Goal: Find specific page/section: Find specific page/section

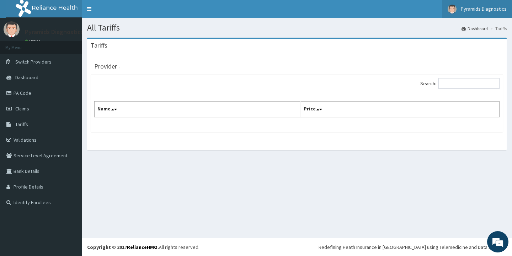
click at [486, 10] on span "Pyramids Diagnostics" at bounding box center [484, 9] width 46 height 6
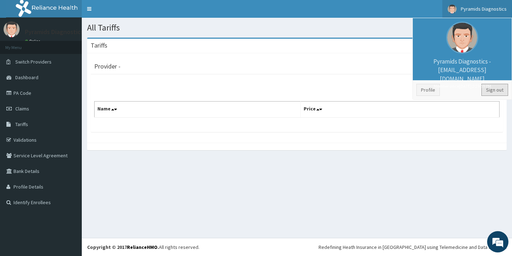
click at [493, 90] on link "Sign out" at bounding box center [494, 90] width 27 height 12
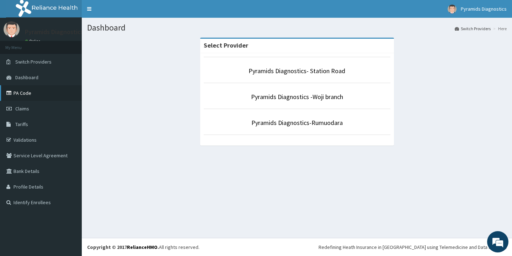
click at [22, 94] on link "PA Code" at bounding box center [41, 93] width 82 height 16
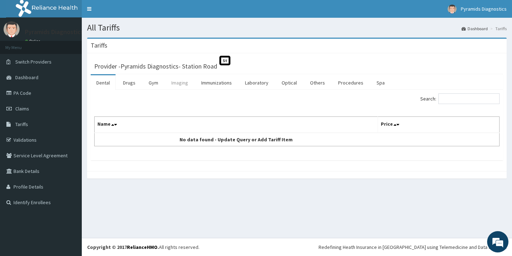
click at [186, 81] on link "Imaging" at bounding box center [180, 82] width 28 height 15
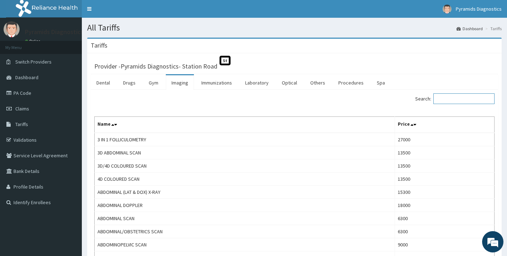
click at [459, 99] on input "Search:" at bounding box center [463, 99] width 61 height 11
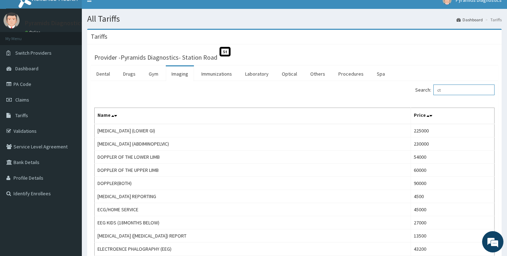
scroll to position [3, 0]
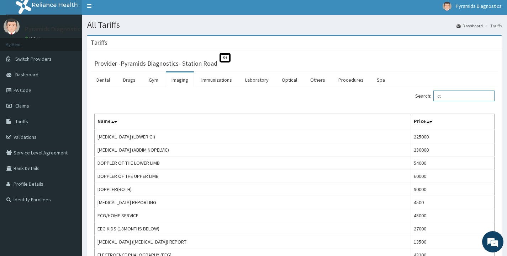
type input "c"
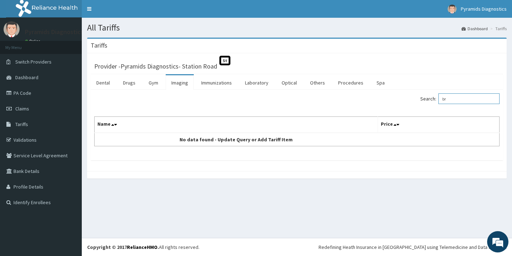
type input "b"
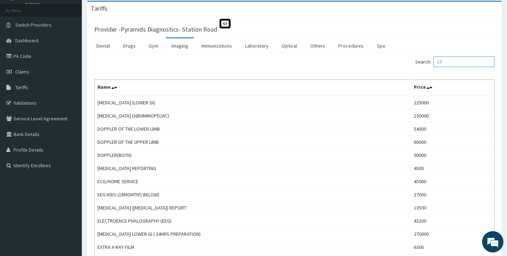
scroll to position [11, 0]
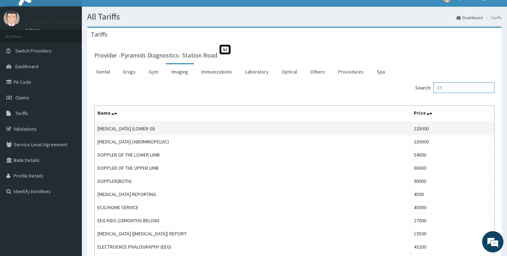
type input "C"
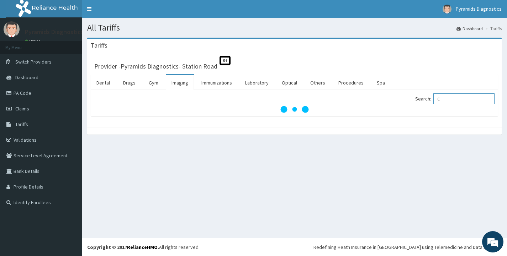
scroll to position [0, 0]
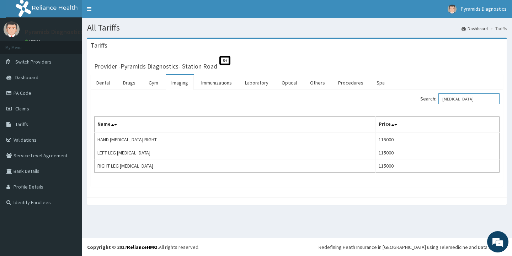
drag, startPoint x: 449, startPoint y: 98, endPoint x: 456, endPoint y: 99, distance: 6.4
click at [450, 98] on input "[MEDICAL_DATA]" at bounding box center [468, 99] width 61 height 11
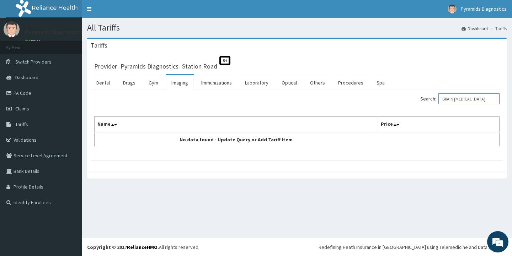
click at [470, 99] on input "BRAIN MRI" at bounding box center [468, 99] width 61 height 11
type input "BRAIN"
click at [260, 87] on link "Laboratory" at bounding box center [256, 82] width 35 height 15
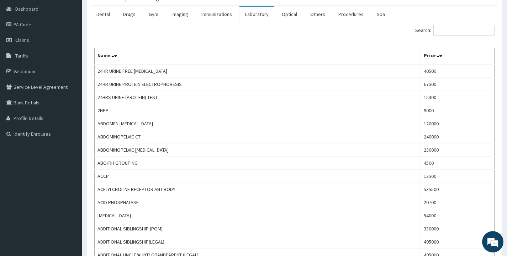
scroll to position [34, 0]
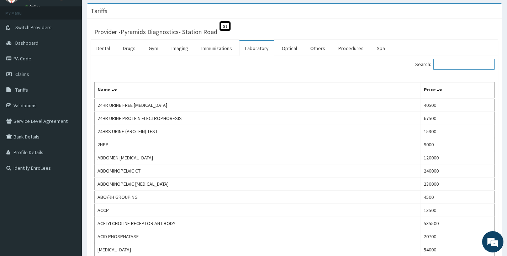
click at [448, 63] on input "Search:" at bounding box center [463, 64] width 61 height 11
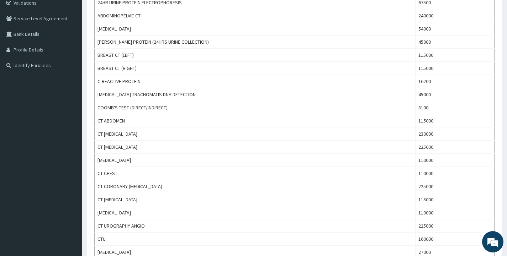
scroll to position [139, 0]
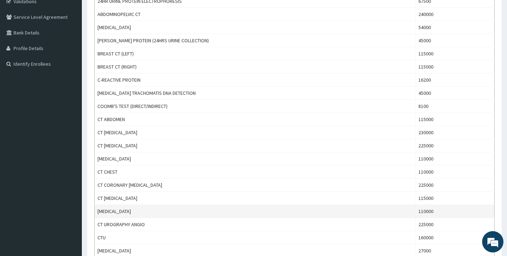
type input "CT"
click at [109, 212] on td "CT SCAN" at bounding box center [255, 211] width 321 height 13
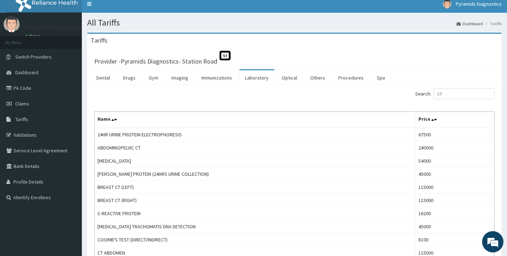
scroll to position [0, 0]
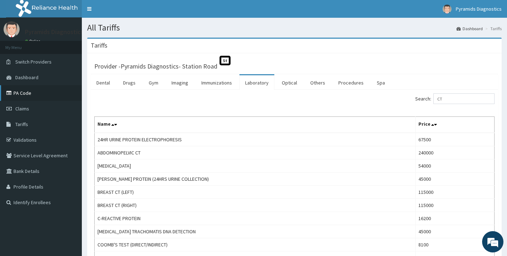
click at [18, 91] on link "PA Code" at bounding box center [41, 93] width 82 height 16
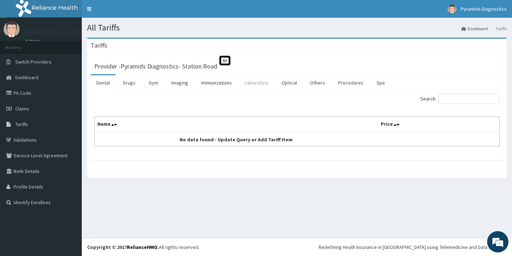
click at [254, 82] on link "Laboratory" at bounding box center [256, 82] width 35 height 15
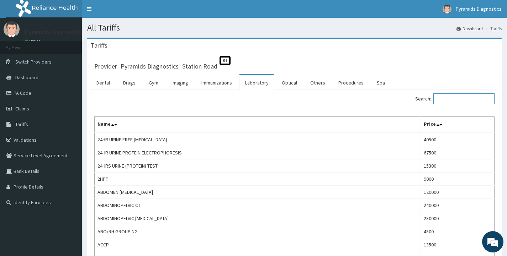
click at [451, 96] on input "Search:" at bounding box center [463, 99] width 61 height 11
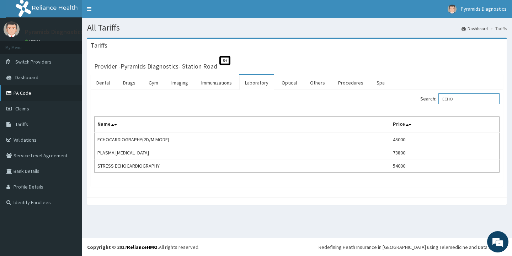
type input "ECHO"
click at [30, 90] on link "PA Code" at bounding box center [41, 93] width 82 height 16
